Goal: Information Seeking & Learning: Find specific page/section

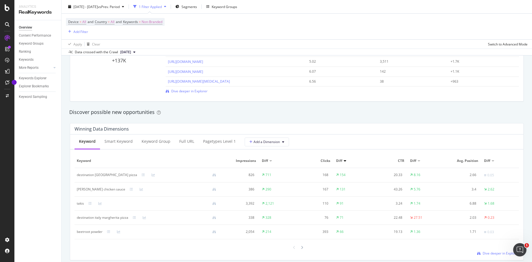
scroll to position [443, 0]
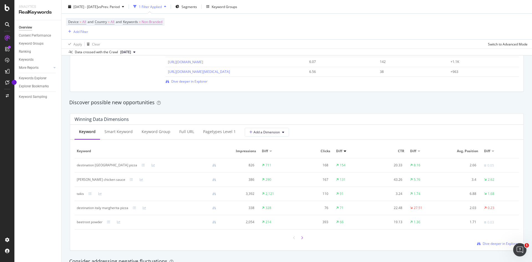
click at [301, 238] on icon at bounding box center [302, 237] width 2 height 3
click at [300, 238] on div at bounding box center [302, 237] width 5 height 7
click at [293, 238] on icon at bounding box center [294, 237] width 2 height 3
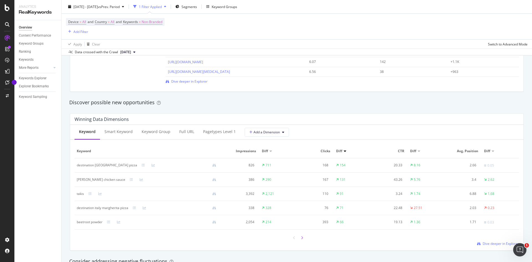
click at [301, 238] on icon at bounding box center [302, 237] width 2 height 3
click at [293, 238] on icon at bounding box center [294, 237] width 2 height 3
click at [293, 237] on icon at bounding box center [294, 237] width 2 height 3
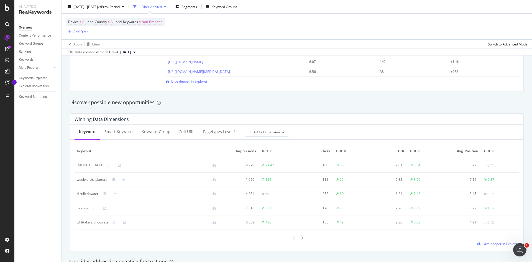
click at [293, 237] on icon at bounding box center [294, 237] width 2 height 3
click at [301, 237] on icon at bounding box center [302, 237] width 2 height 3
drag, startPoint x: 77, startPoint y: 194, endPoint x: 98, endPoint y: 193, distance: 20.8
click at [98, 193] on div "distilled water" at bounding box center [88, 193] width 22 height 5
click at [104, 194] on icon at bounding box center [104, 193] width 3 height 3
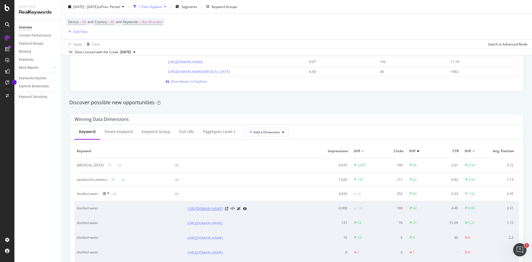
click at [223, 210] on link "[URL][DOMAIN_NAME]" at bounding box center [205, 209] width 35 height 6
click at [228, 209] on icon at bounding box center [226, 208] width 3 height 3
click at [110, 195] on div at bounding box center [108, 194] width 10 height 4
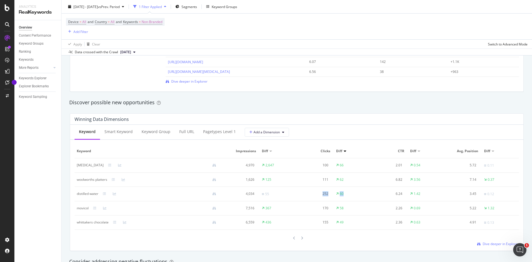
drag, startPoint x: 318, startPoint y: 192, endPoint x: 344, endPoint y: 193, distance: 25.8
click at [344, 193] on tr "distilled water 4,034 55 252 60 6.24 1.42 3.45 0.12" at bounding box center [297, 194] width 445 height 14
click at [107, 194] on div at bounding box center [108, 193] width 10 height 3
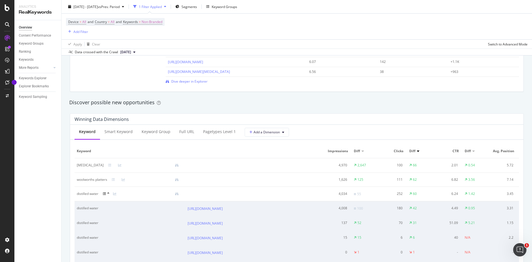
click at [109, 193] on icon at bounding box center [108, 193] width 2 height 3
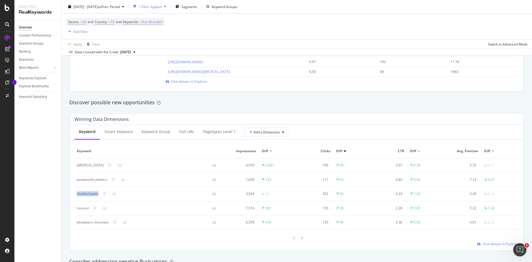
drag, startPoint x: 76, startPoint y: 194, endPoint x: 101, endPoint y: 192, distance: 24.2
click at [101, 192] on td "distilled water" at bounding box center [149, 194] width 148 height 14
copy div "distilled water"
click at [116, 223] on icon at bounding box center [114, 222] width 3 height 3
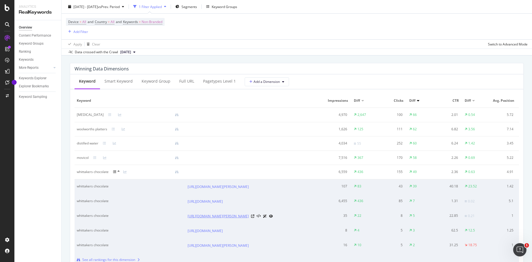
scroll to position [499, 0]
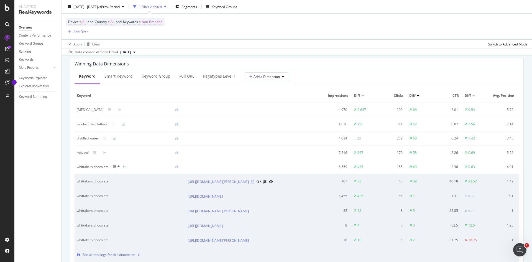
click at [254, 183] on icon at bounding box center [252, 181] width 3 height 3
click at [117, 166] on div at bounding box center [118, 167] width 10 height 4
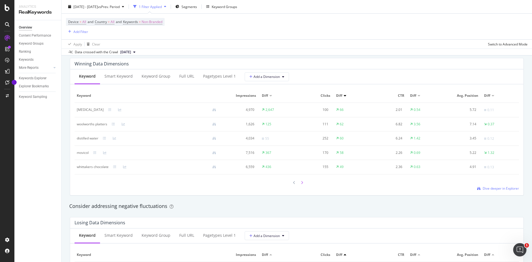
click at [301, 183] on icon at bounding box center [302, 182] width 2 height 3
click at [301, 182] on icon at bounding box center [302, 182] width 2 height 3
click at [107, 139] on icon at bounding box center [107, 138] width 3 height 3
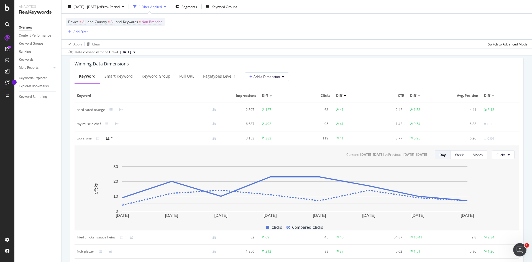
click at [110, 138] on div at bounding box center [111, 138] width 10 height 4
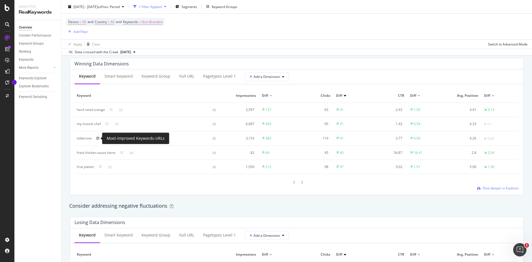
click at [99, 140] on icon at bounding box center [97, 138] width 3 height 3
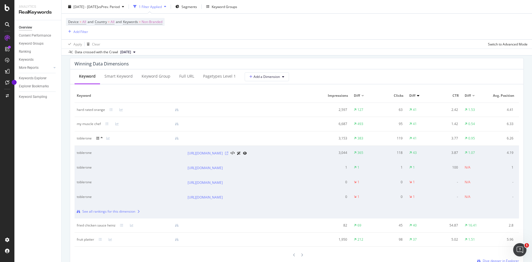
click at [228, 153] on icon at bounding box center [226, 153] width 3 height 3
click at [102, 138] on icon at bounding box center [102, 137] width 2 height 3
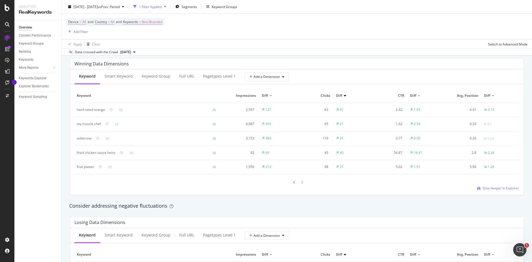
click at [293, 183] on icon at bounding box center [294, 182] width 2 height 3
